Goal: Task Accomplishment & Management: Manage account settings

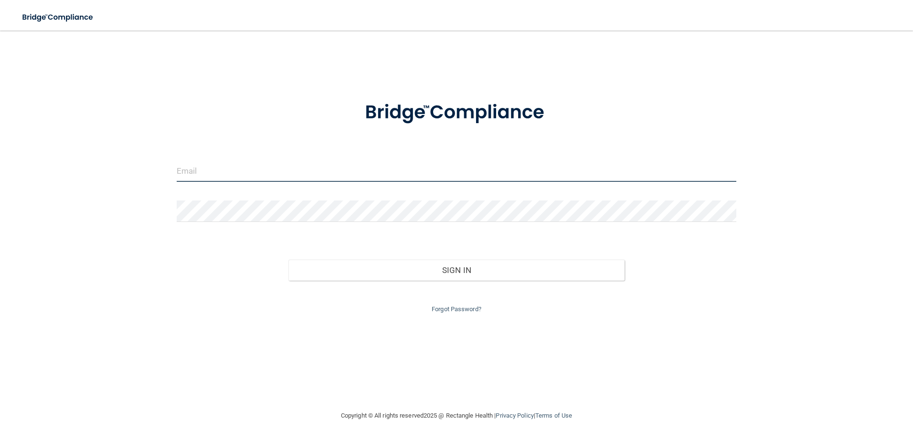
click at [360, 172] on input "email" at bounding box center [457, 170] width 560 height 21
type input "[EMAIL_ADDRESS][DOMAIN_NAME]"
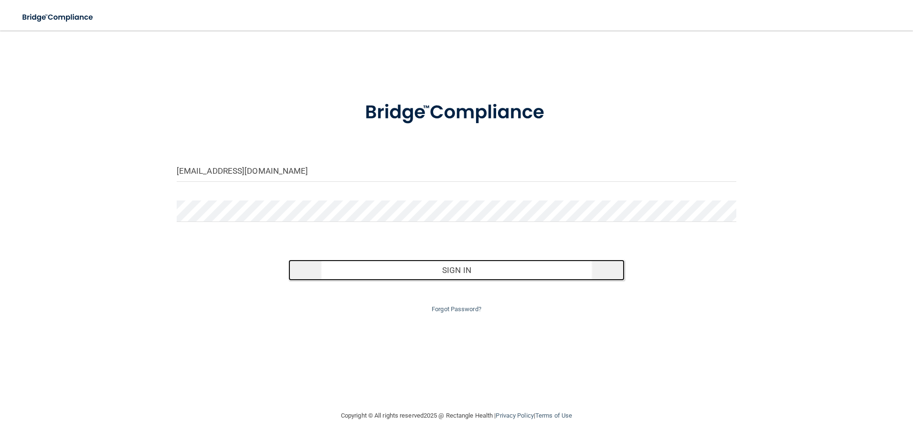
click at [357, 268] on button "Sign In" at bounding box center [456, 270] width 336 height 21
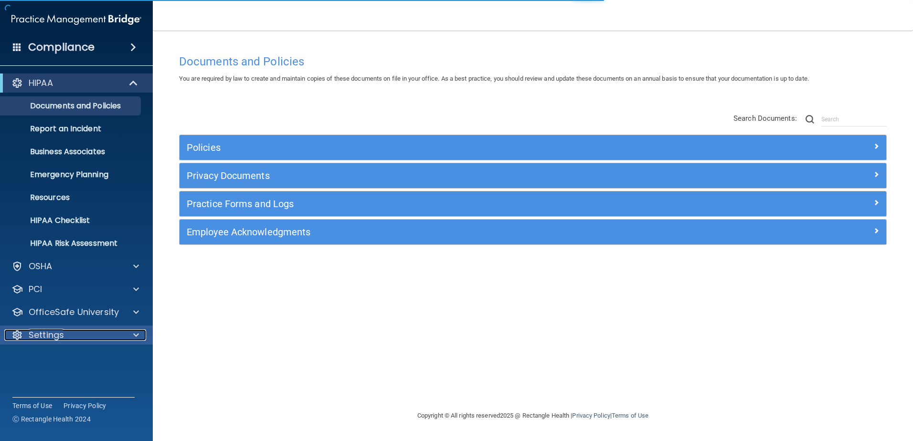
click at [135, 337] on span at bounding box center [136, 334] width 6 height 11
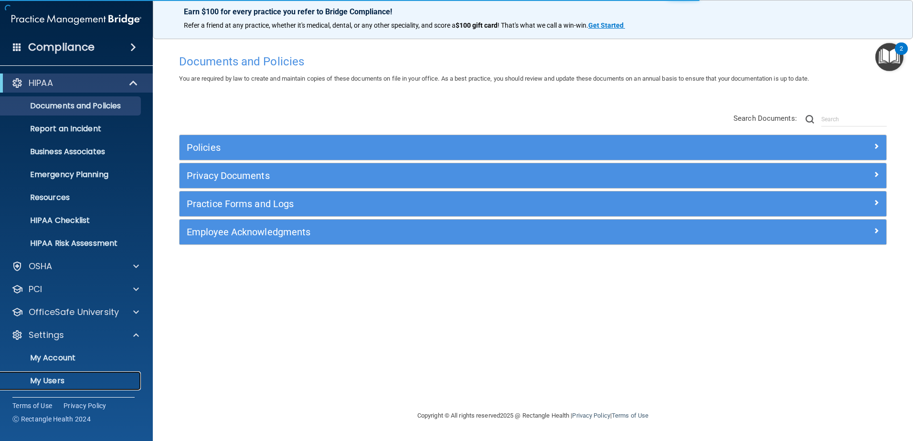
click at [88, 375] on link "My Users" at bounding box center [65, 380] width 150 height 19
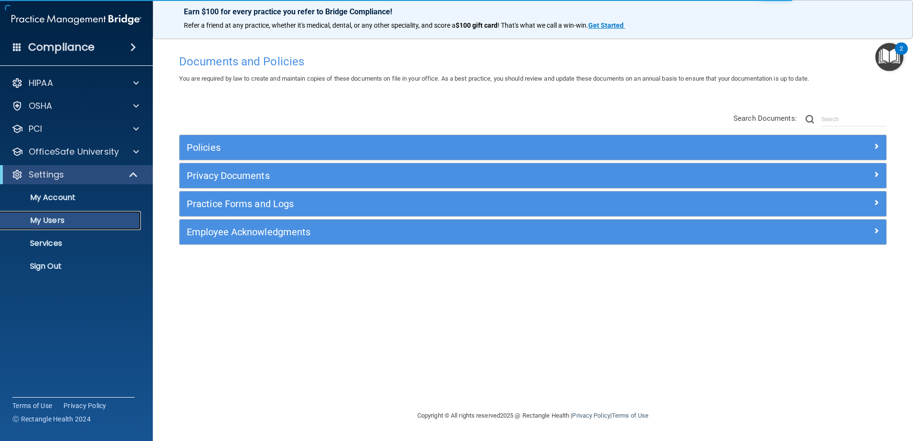
select select "20"
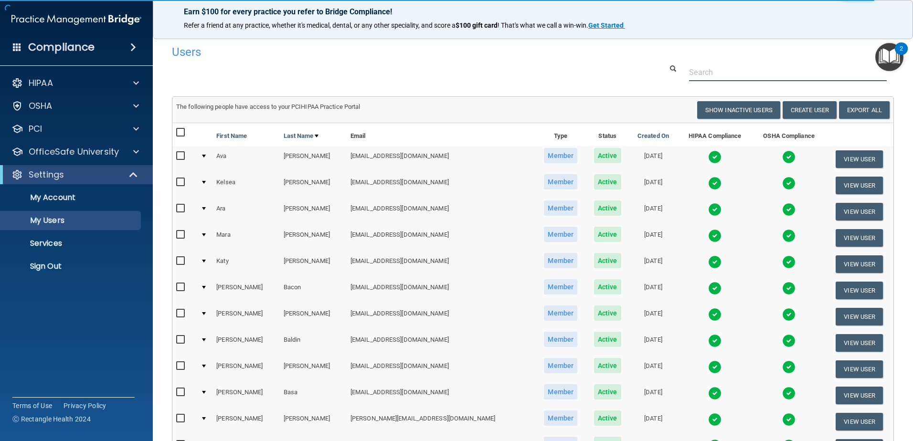
click at [691, 67] on input "text" at bounding box center [788, 72] width 198 height 18
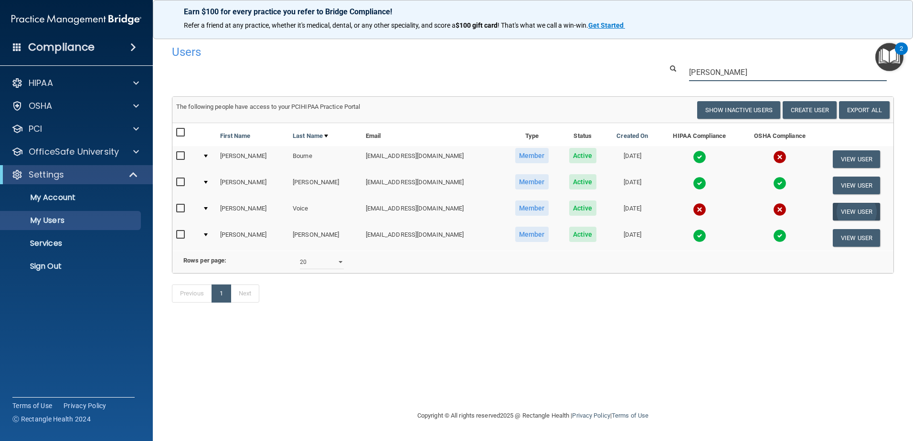
type input "[PERSON_NAME]"
click at [837, 210] on button "View User" at bounding box center [856, 212] width 47 height 18
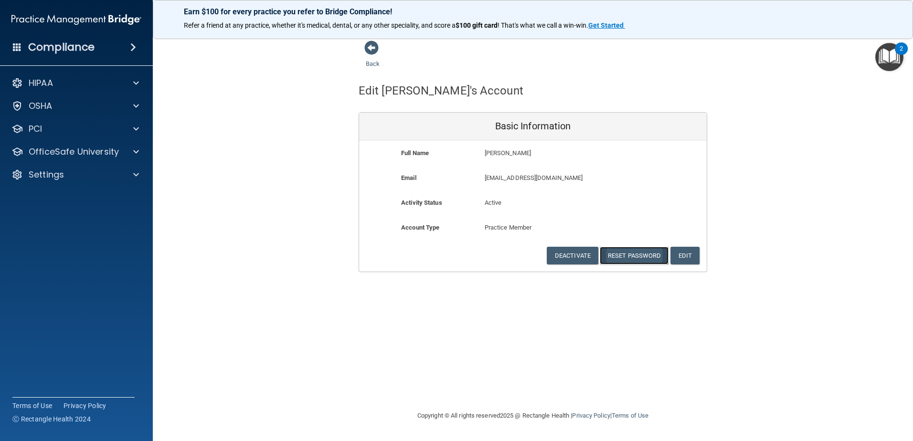
click at [630, 254] on button "Reset Password" at bounding box center [634, 256] width 69 height 18
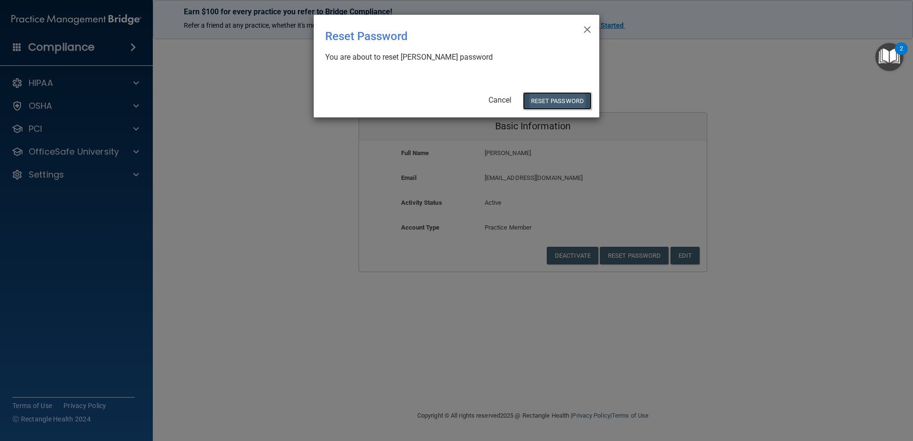
click at [550, 101] on button "Reset Password" at bounding box center [557, 101] width 69 height 18
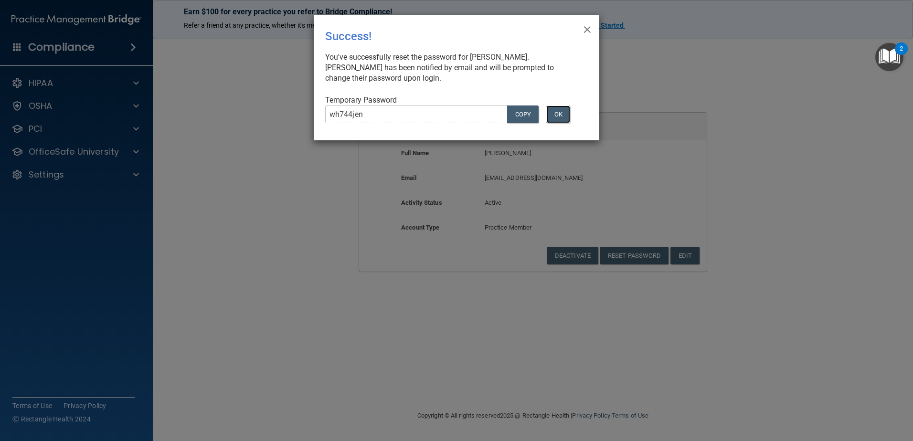
click at [554, 115] on button "OK" at bounding box center [558, 115] width 24 height 18
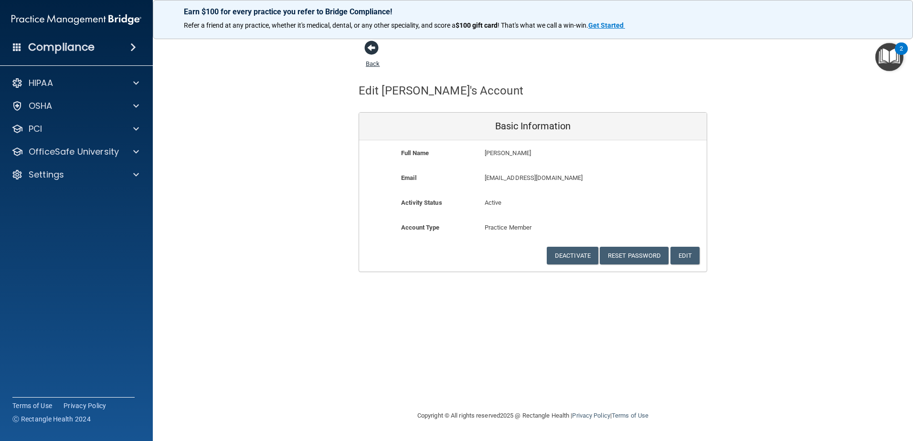
click at [372, 49] on span at bounding box center [371, 48] width 14 height 14
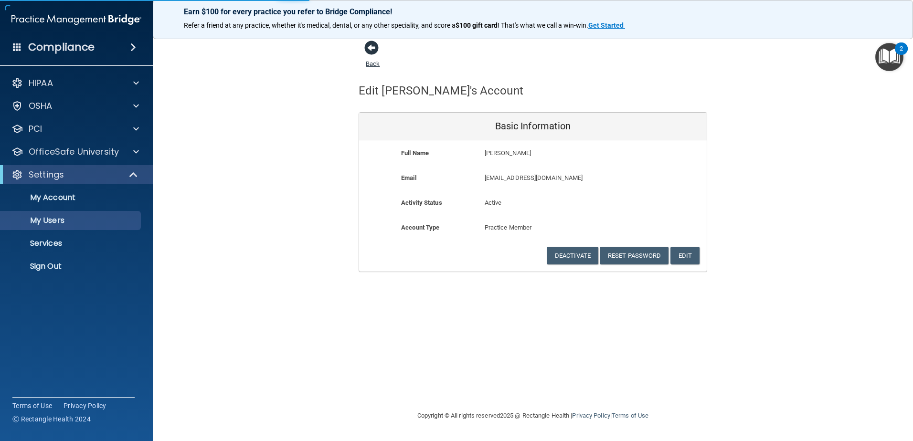
select select "20"
